Goal: Task Accomplishment & Management: Manage account settings

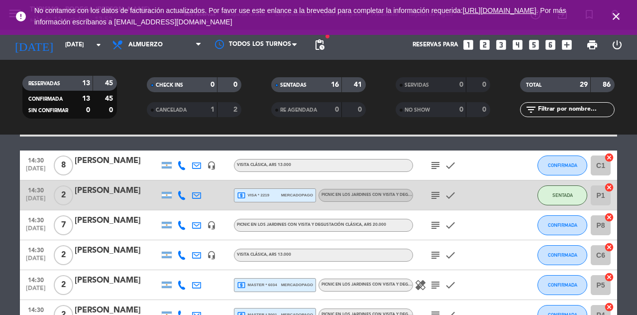
scroll to position [538, 0]
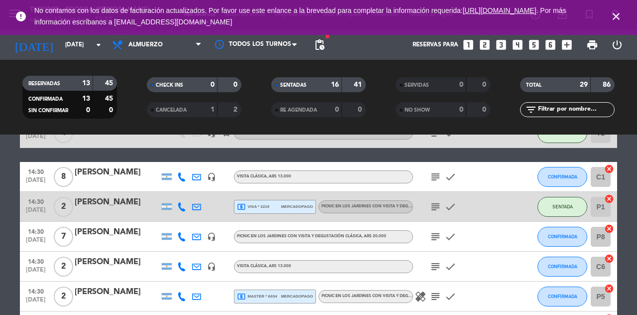
click at [246, 50] on div at bounding box center [257, 44] width 100 height 22
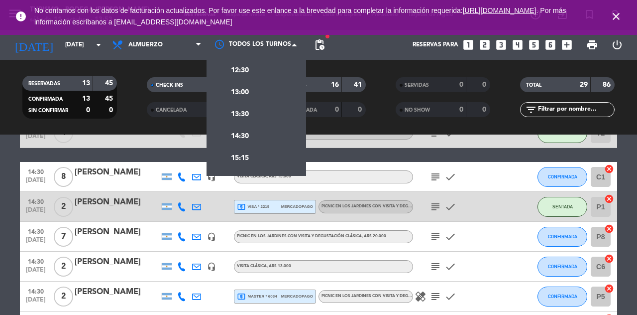
scroll to position [86, 0]
click at [256, 137] on div "14:30" at bounding box center [257, 134] width 100 height 22
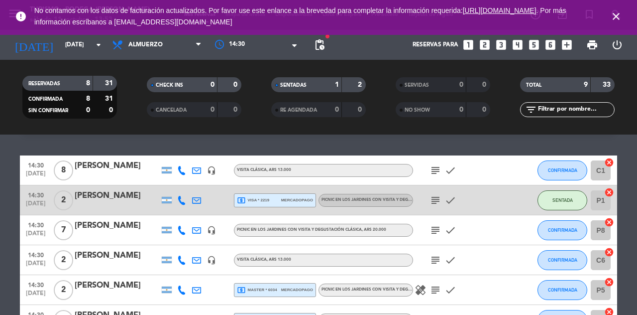
scroll to position [24, 0]
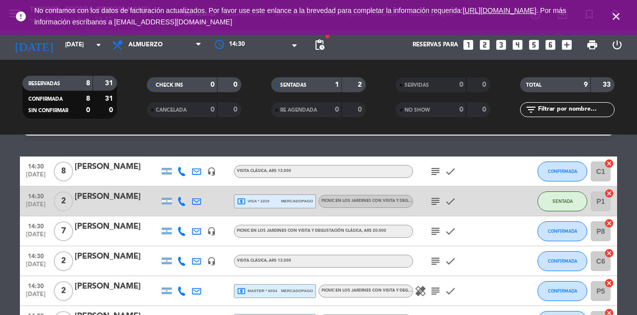
click at [441, 172] on icon "subject" at bounding box center [436, 171] width 12 height 12
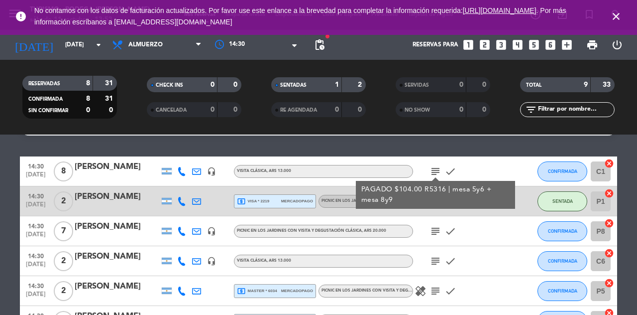
click at [489, 232] on div "subject check" at bounding box center [458, 230] width 90 height 29
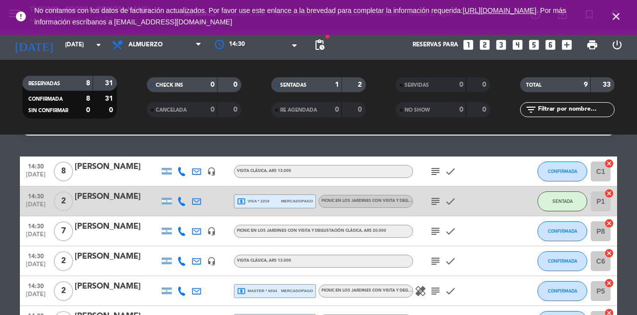
click at [436, 204] on icon "subject" at bounding box center [436, 201] width 12 height 12
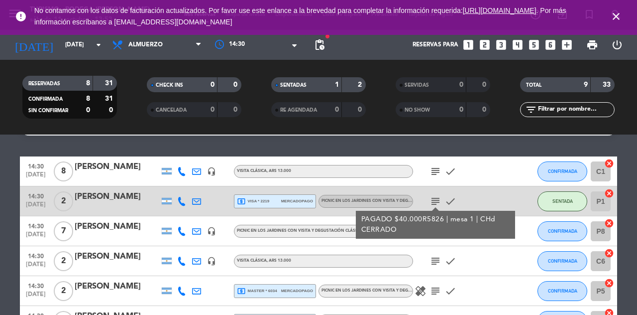
click at [488, 260] on div "subject check" at bounding box center [458, 260] width 90 height 29
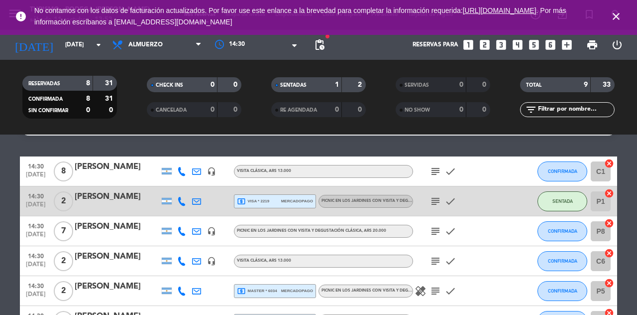
click at [436, 232] on icon "subject" at bounding box center [436, 231] width 12 height 12
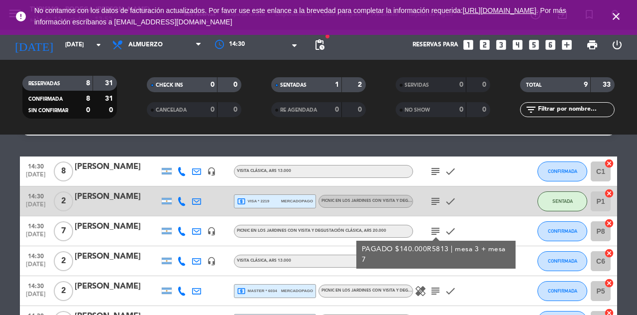
click at [494, 277] on div "healing subject check" at bounding box center [458, 290] width 90 height 29
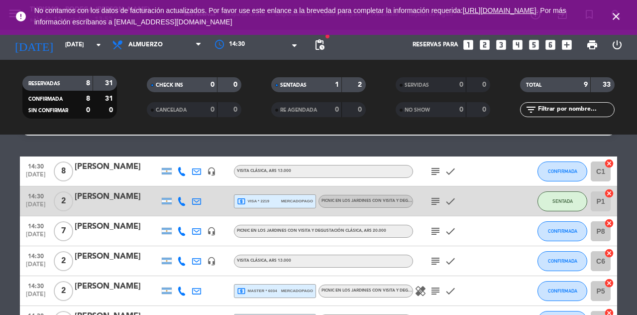
click at [438, 261] on icon "subject" at bounding box center [436, 261] width 12 height 12
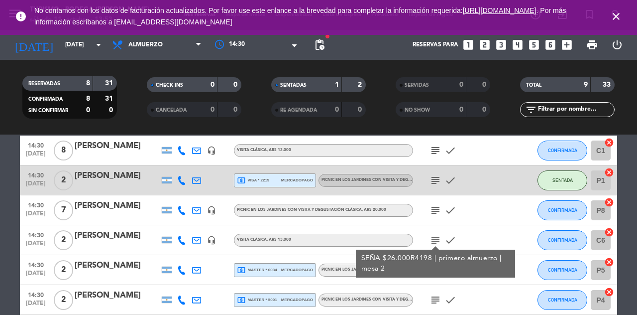
scroll to position [62, 0]
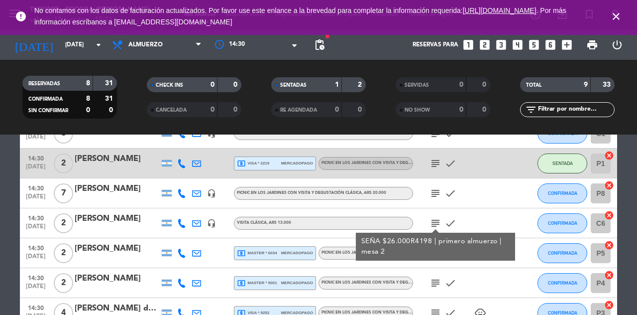
click at [499, 213] on div "subject SEÑA $26.000R4198 | primero almuerzo | mesa 2 check" at bounding box center [458, 222] width 90 height 29
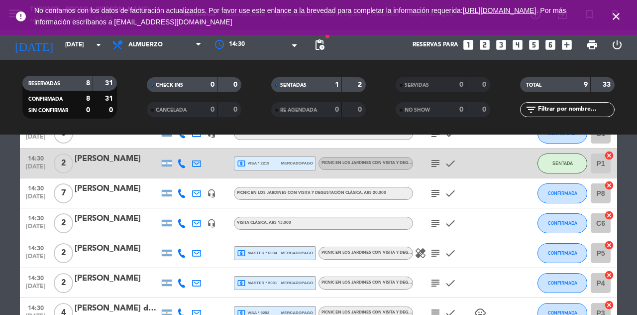
click at [438, 257] on icon "subject" at bounding box center [436, 253] width 12 height 12
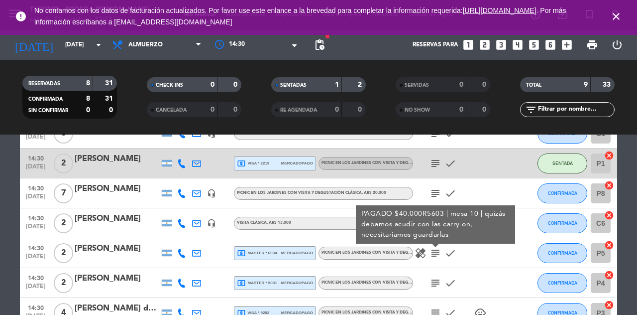
click at [486, 259] on div "healing subject PAGADO $40.000R5603 | mesa 10 | quizás debamos acudir con las c…" at bounding box center [458, 252] width 90 height 29
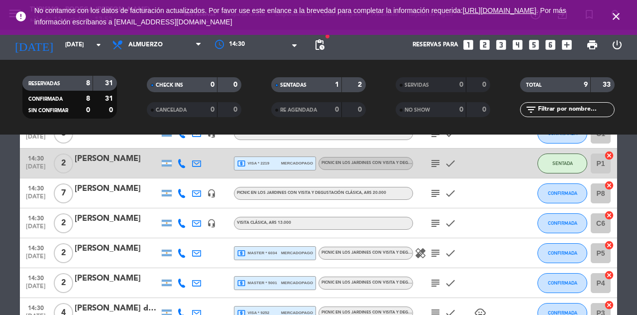
click at [426, 255] on icon "healing" at bounding box center [421, 253] width 12 height 12
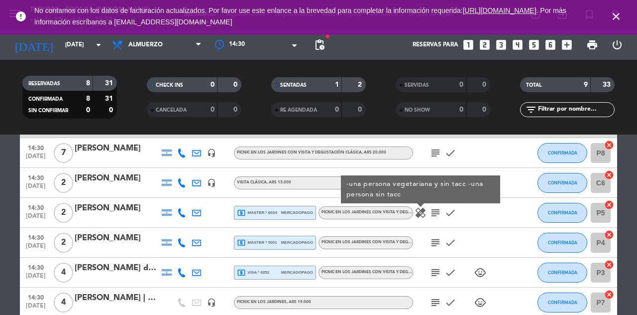
scroll to position [105, 0]
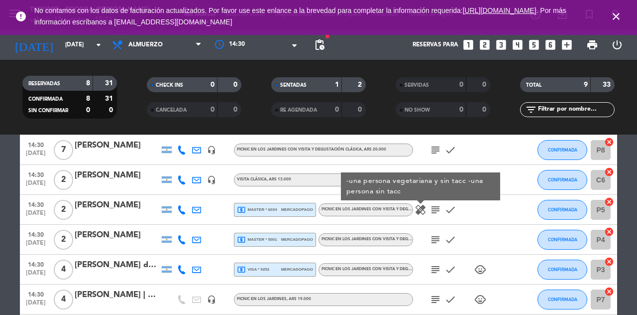
click at [441, 236] on icon "subject" at bounding box center [436, 239] width 12 height 12
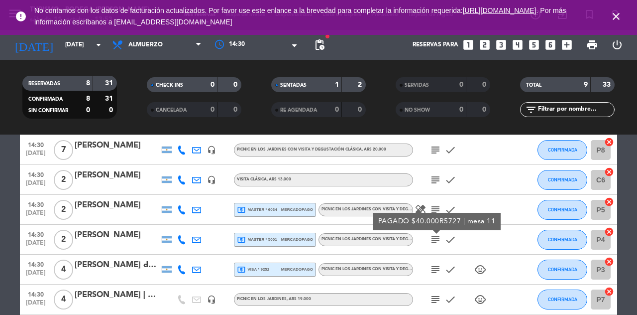
click at [434, 270] on icon "subject" at bounding box center [436, 269] width 12 height 12
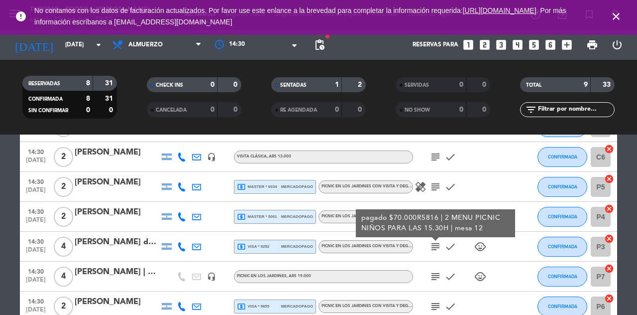
scroll to position [132, 0]
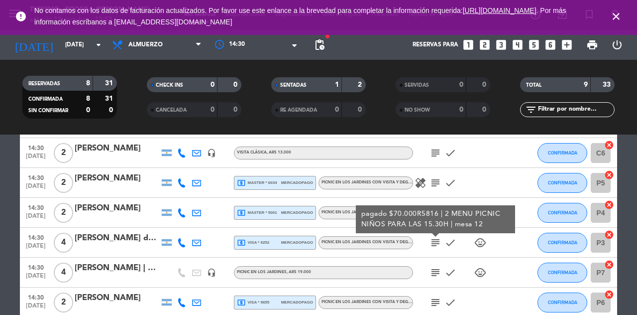
click at [440, 269] on icon "subject" at bounding box center [436, 272] width 12 height 12
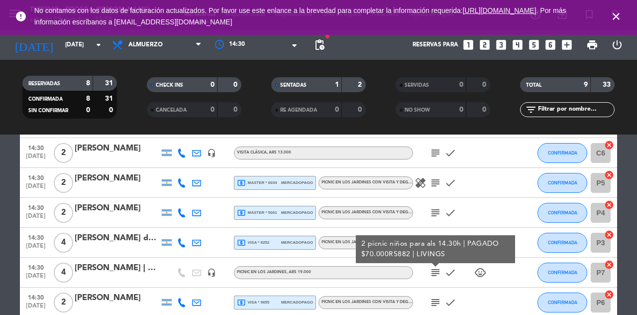
scroll to position [136, 0]
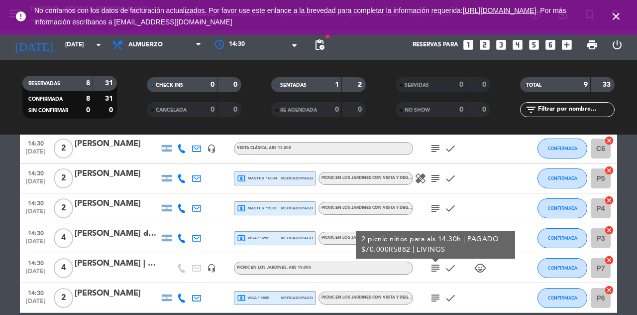
click at [439, 298] on icon "subject" at bounding box center [436, 298] width 12 height 12
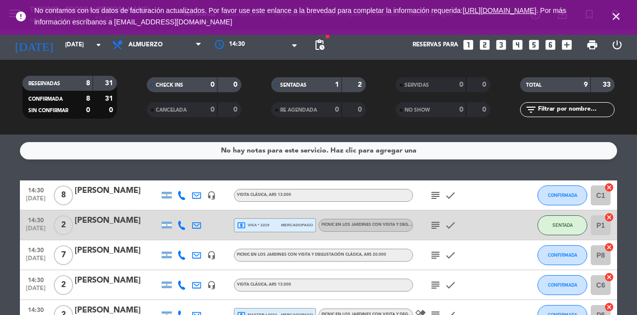
scroll to position [0, 0]
click at [272, 43] on div at bounding box center [257, 45] width 100 height 18
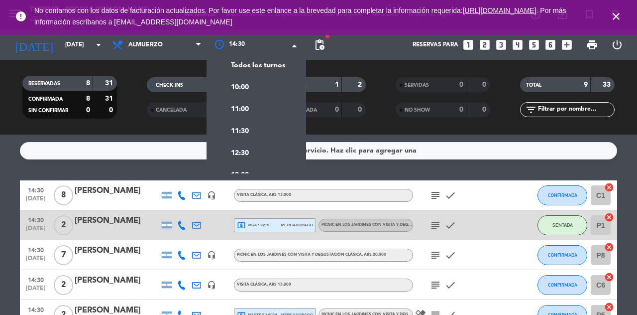
scroll to position [100, 0]
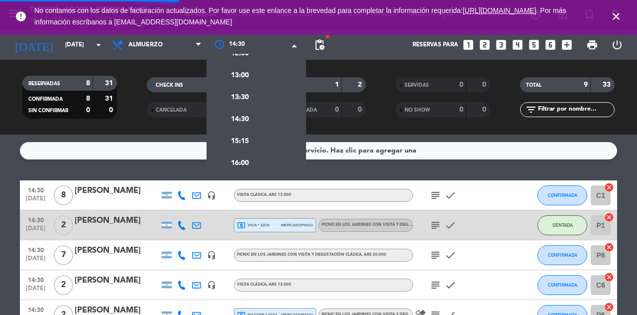
click at [263, 166] on div "16:00" at bounding box center [257, 162] width 100 height 22
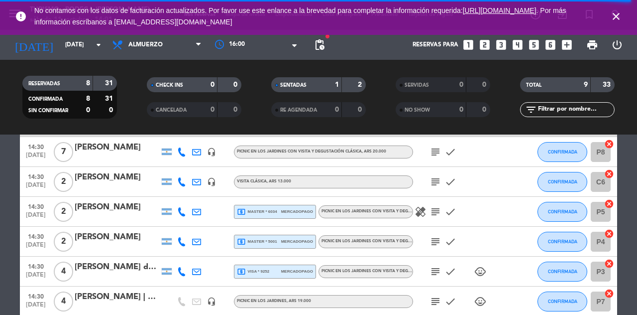
scroll to position [83, 0]
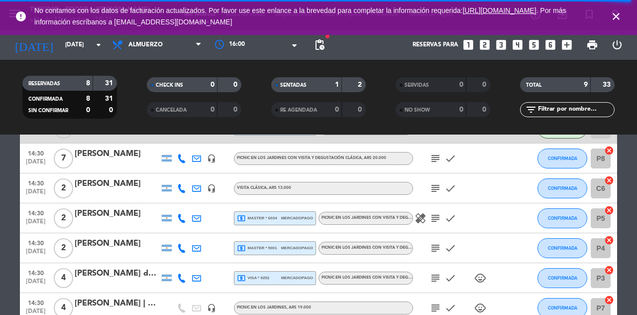
scroll to position [0, 0]
click at [268, 44] on div at bounding box center [257, 45] width 100 height 18
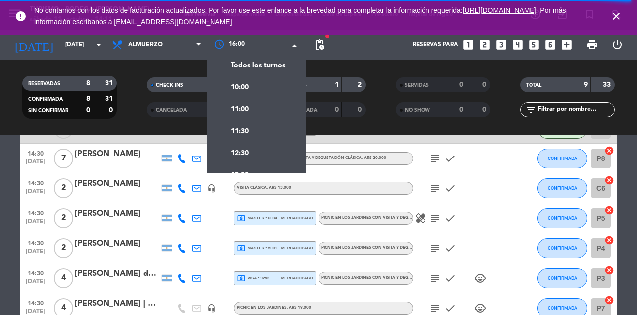
scroll to position [100, 0]
click at [249, 166] on div "16:00" at bounding box center [257, 162] width 100 height 22
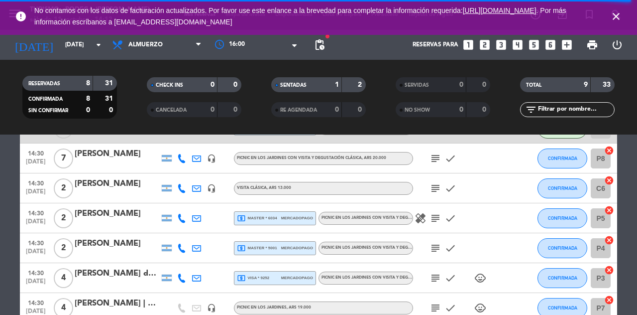
click at [621, 18] on icon "close" at bounding box center [616, 16] width 12 height 12
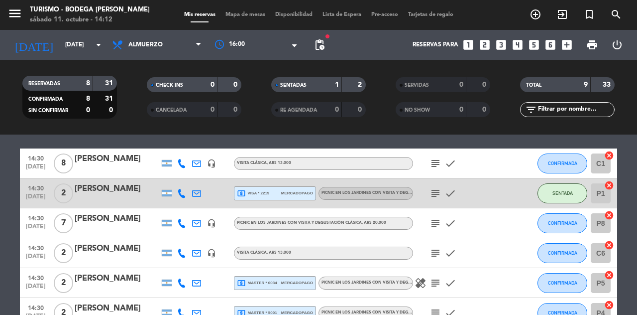
scroll to position [0, 0]
